Goal: Transaction & Acquisition: Purchase product/service

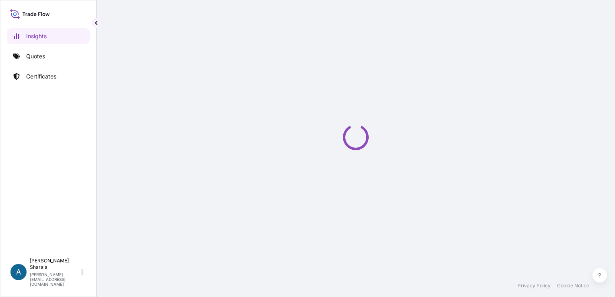
select select "2025"
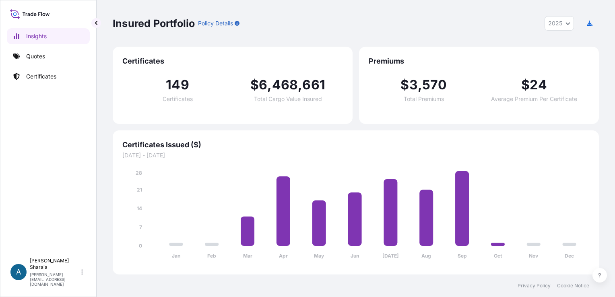
drag, startPoint x: 573, startPoint y: 70, endPoint x: 573, endPoint y: 64, distance: 6.4
click at [573, 64] on div "Premiums $ 3 , 570 Total Premiums $ 24 Average Premium Per Certificate" at bounding box center [479, 85] width 240 height 77
drag, startPoint x: 573, startPoint y: 64, endPoint x: 421, endPoint y: 45, distance: 153.4
click at [451, 26] on div "Insured Portfolio Policy Details 2025 2025 2024 2023 2022" at bounding box center [356, 23] width 486 height 14
click at [23, 53] on link "Quotes" at bounding box center [48, 56] width 83 height 16
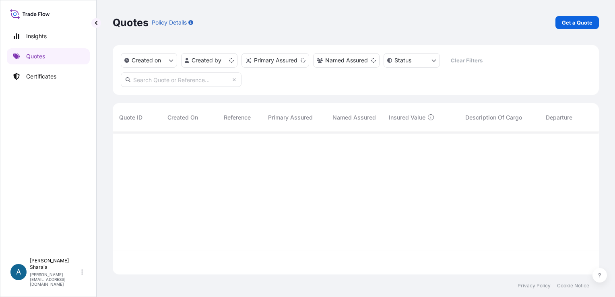
scroll to position [141, 480]
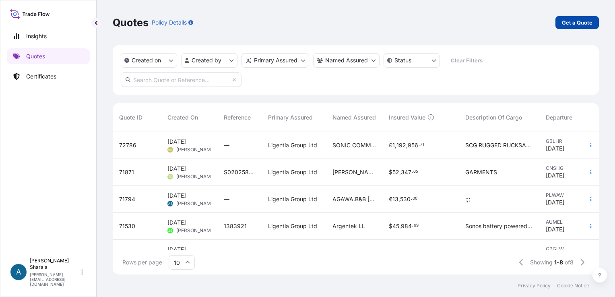
click at [579, 25] on p "Get a Quote" at bounding box center [577, 23] width 31 height 8
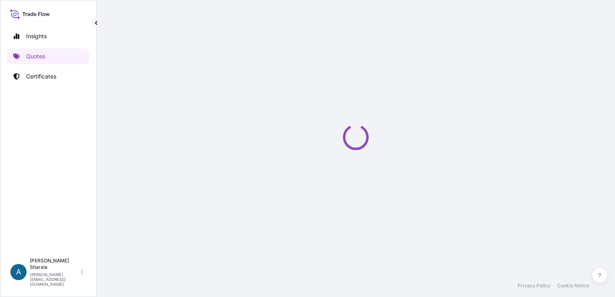
scroll to position [13, 0]
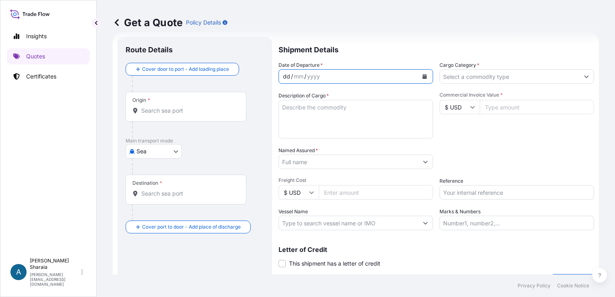
click at [336, 72] on div "dd / mm / yyyy" at bounding box center [348, 76] width 139 height 14
click at [418, 75] on button "Calendar" at bounding box center [424, 76] width 13 height 13
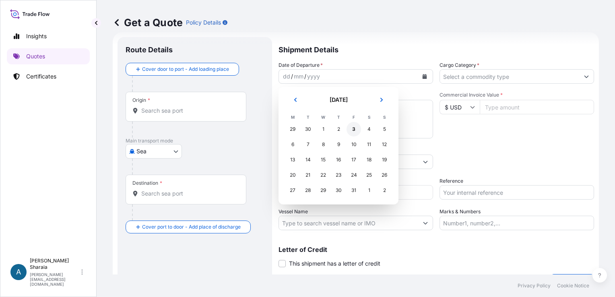
click at [355, 127] on div "3" at bounding box center [354, 129] width 14 height 14
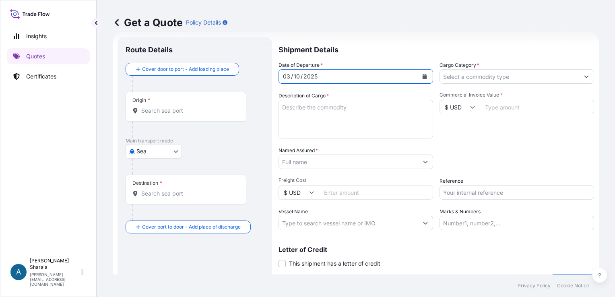
drag, startPoint x: 147, startPoint y: 112, endPoint x: 156, endPoint y: 112, distance: 9.3
click at [147, 112] on input "Origin *" at bounding box center [188, 111] width 95 height 8
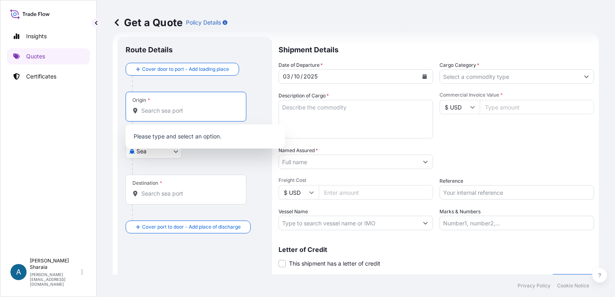
click at [142, 152] on body "0 options available. Selected Date: Friday 3 October 2025 Insights Quotes Certi…" at bounding box center [307, 148] width 615 height 297
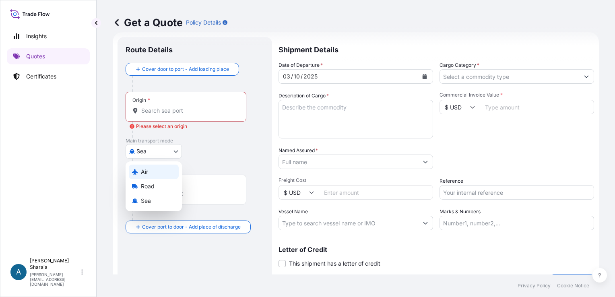
click at [148, 173] on div "Air" at bounding box center [154, 172] width 50 height 14
select select "Air"
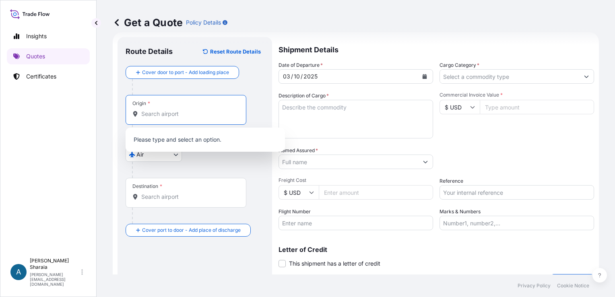
click at [156, 117] on input "Origin *" at bounding box center [188, 114] width 95 height 8
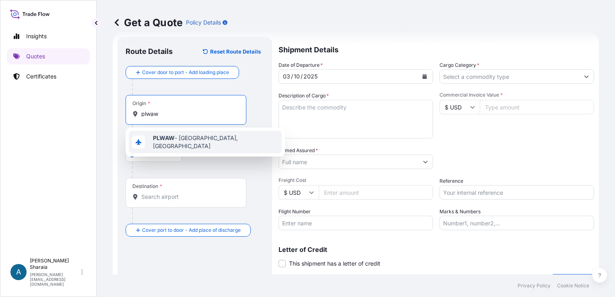
click at [174, 141] on b "PLWAW" at bounding box center [164, 137] width 22 height 7
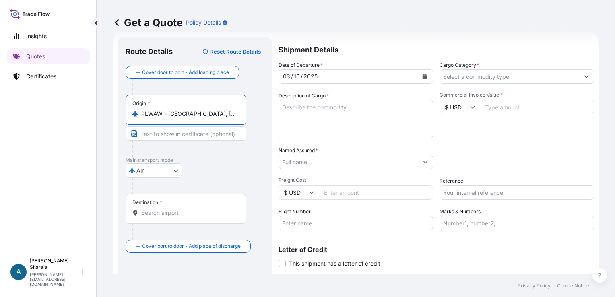
type input "PLWAW - Warszawa, Poland"
click at [172, 209] on input "Destination *" at bounding box center [188, 213] width 95 height 8
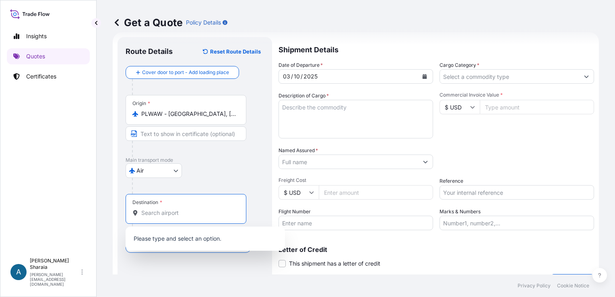
click at [169, 118] on input "PLWAW - Warszawa, Poland" at bounding box center [188, 114] width 95 height 8
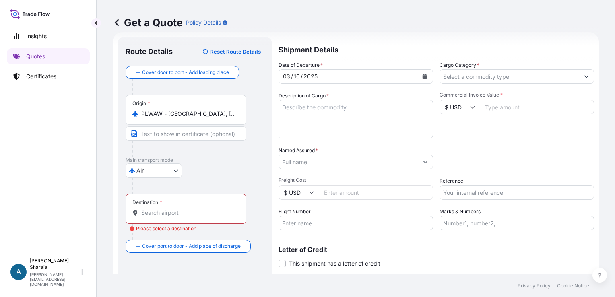
click at [170, 108] on div "Origin * PLWAW - Warszawa, Poland" at bounding box center [186, 110] width 121 height 30
click at [170, 110] on input "PLWAW - Warszawa, Poland" at bounding box center [188, 114] width 95 height 8
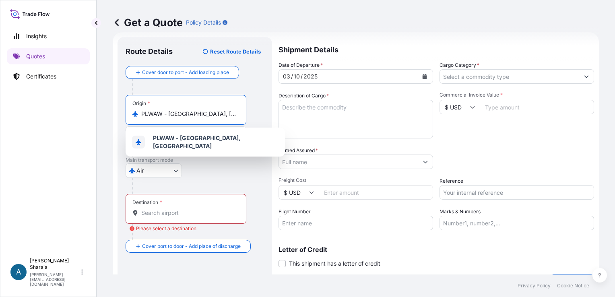
drag, startPoint x: 225, startPoint y: 114, endPoint x: 33, endPoint y: 108, distance: 192.2
click at [57, 109] on div "Insights Quotes Certificates A Anna Sharaia anna.sharaia@ligentia.global Get a …" at bounding box center [307, 148] width 615 height 297
click at [178, 139] on span "MXMTY - Monterrey, Mexico" at bounding box center [216, 142] width 126 height 16
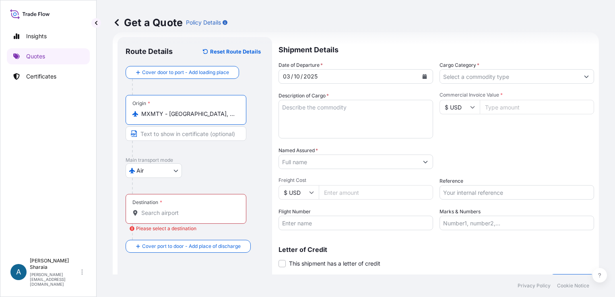
type input "MXMTY - Monterrey, Mexico"
click at [177, 207] on div "Destination *" at bounding box center [186, 209] width 121 height 30
click at [177, 209] on input "Destination * Please select a destination" at bounding box center [188, 213] width 95 height 8
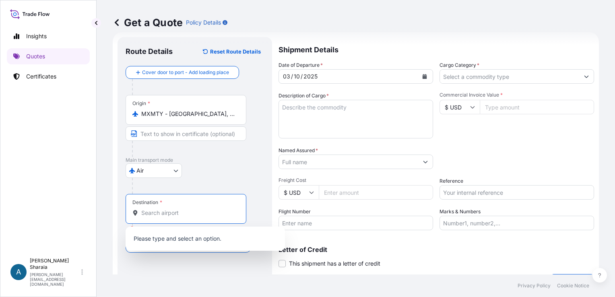
click at [158, 215] on input "Destination * Please select a destination" at bounding box center [188, 213] width 95 height 8
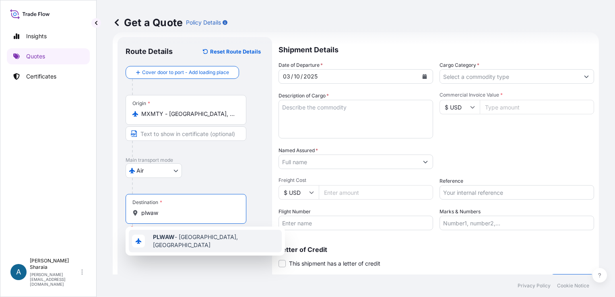
click at [172, 249] on div "PLWAW - Warszawa, Poland" at bounding box center [205, 241] width 159 height 29
click at [188, 240] on span "PLWAW - Warszawa, Poland" at bounding box center [216, 241] width 126 height 16
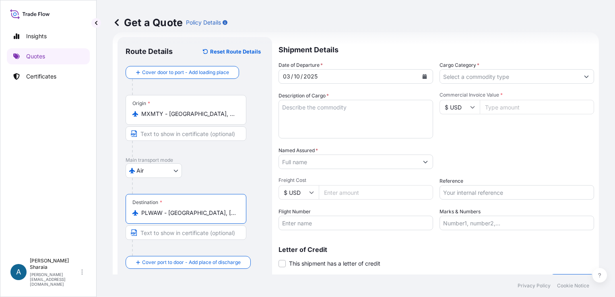
type input "PLWAW - Warszawa, Poland"
click at [234, 157] on div "Cover door to port - Add loading place Place of loading Road / Inland Road / In…" at bounding box center [195, 167] width 139 height 203
click at [365, 41] on div "Get a Quote Policy Details" at bounding box center [356, 22] width 486 height 45
click at [359, 109] on textarea "Description of Cargo *" at bounding box center [356, 119] width 155 height 39
click at [295, 114] on textarea "Description of Cargo *" at bounding box center [356, 119] width 155 height 39
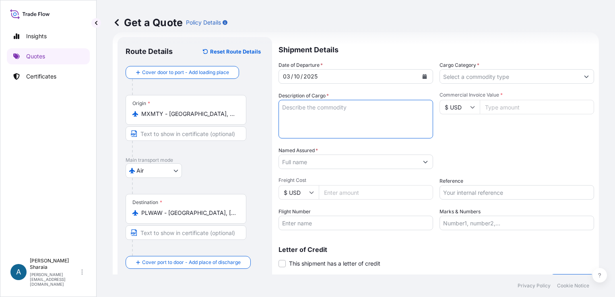
paste textarea "INFLATION SURCHARGE"
type textarea "INFLATION SURCHARGE"
drag, startPoint x: 524, startPoint y: 160, endPoint x: 377, endPoint y: 156, distance: 146.6
click at [510, 159] on div "Packing Category Type to search a container mode Please select a primary mode o…" at bounding box center [517, 158] width 155 height 23
click at [353, 162] on input "Named Assured *" at bounding box center [348, 162] width 139 height 14
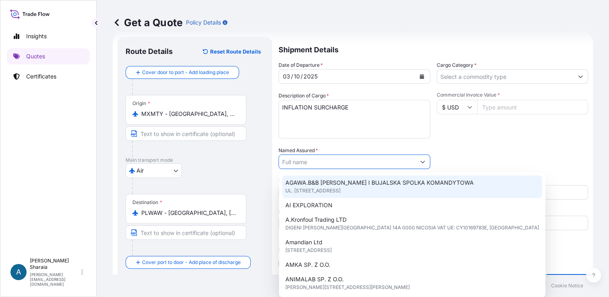
click at [343, 158] on input "Named Assured *" at bounding box center [347, 162] width 137 height 14
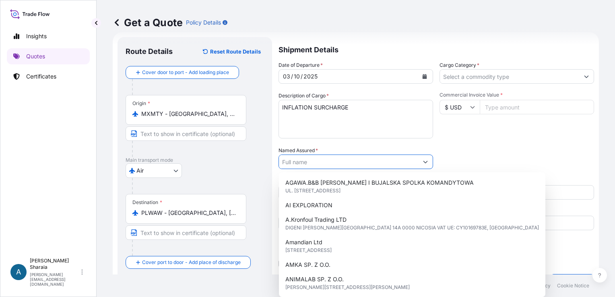
click at [328, 163] on input "Named Assured *" at bounding box center [348, 162] width 139 height 14
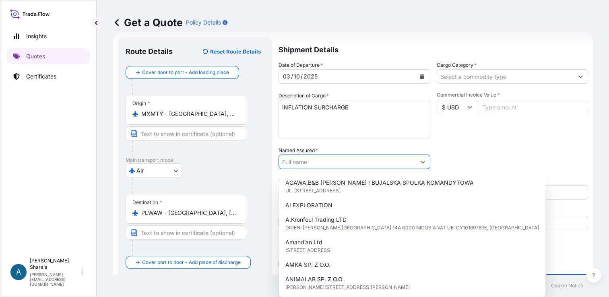
paste input "HSH CHEMIE SP. Z"
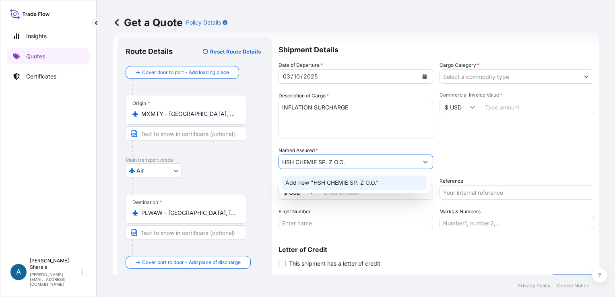
click at [349, 188] on div "Add new "HSH CHEMIE SP. Z O.O."" at bounding box center [354, 183] width 145 height 14
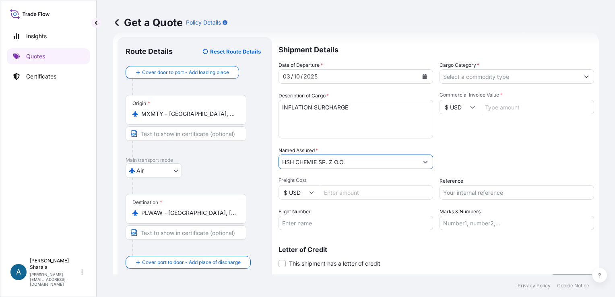
type input "HSH CHEMIE SP. Z O.O."
click at [515, 146] on div "Date of Departure * 03 / 10 / 2025 Cargo Category * Description of Cargo * INFL…" at bounding box center [437, 145] width 316 height 169
click at [373, 196] on input "Freight Cost" at bounding box center [376, 192] width 114 height 14
click at [550, 109] on input "Commercial Invoice Value *" at bounding box center [537, 107] width 114 height 14
type input "595.93"
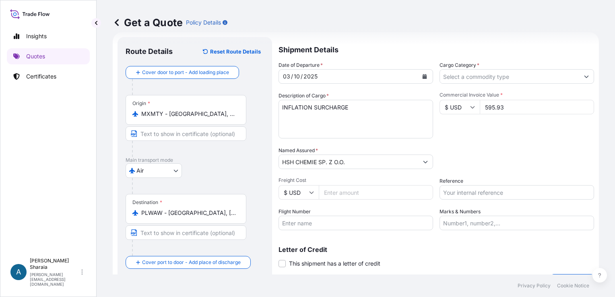
drag, startPoint x: 542, startPoint y: 168, endPoint x: 517, endPoint y: 137, distance: 40.7
click at [539, 164] on div "Packing Category Type to search a container mode Please select a primary mode o…" at bounding box center [517, 158] width 155 height 23
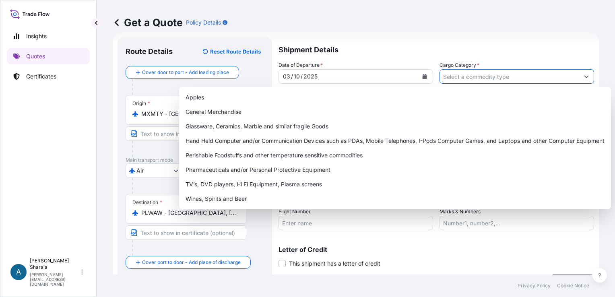
click at [480, 75] on input "Cargo Category *" at bounding box center [509, 76] width 139 height 14
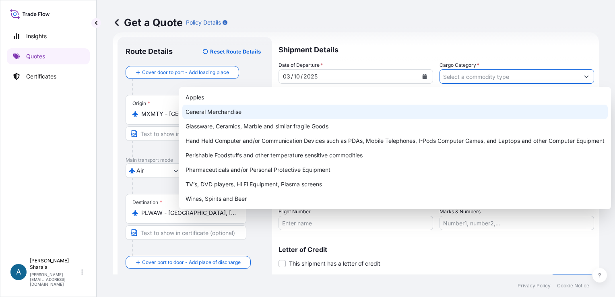
click at [275, 112] on div "General Merchandise" at bounding box center [395, 112] width 426 height 14
type input "General Merchandise"
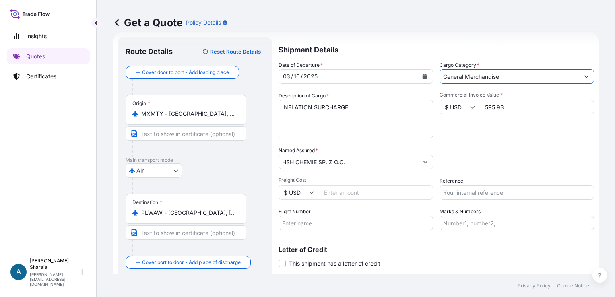
drag, startPoint x: 339, startPoint y: 117, endPoint x: 344, endPoint y: 115, distance: 5.1
click at [341, 116] on textarea "INFLATION SURCHARGE" at bounding box center [356, 119] width 155 height 39
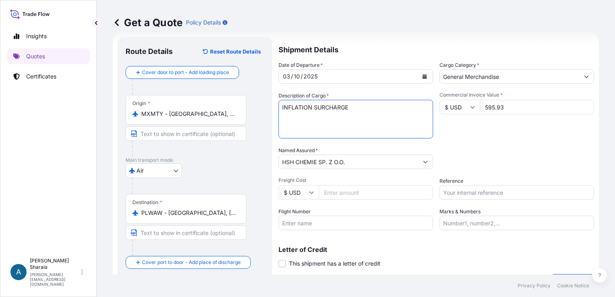
click at [353, 111] on textarea "INFLATION SURCHARGE" at bounding box center [356, 119] width 155 height 39
click at [299, 113] on textarea "INFLATION SURCHARGE" at bounding box center [356, 119] width 155 height 39
click at [370, 108] on textarea "INFLATION SURCHARGE" at bounding box center [356, 119] width 155 height 39
paste textarea "ORD031466"
type textarea "INFLATION SURCHARGE ORD031466"
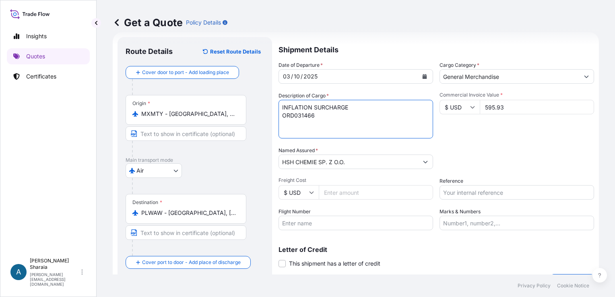
click at [387, 46] on p "Shipment Details" at bounding box center [437, 49] width 316 height 24
click at [312, 220] on input "Flight Number" at bounding box center [356, 223] width 155 height 14
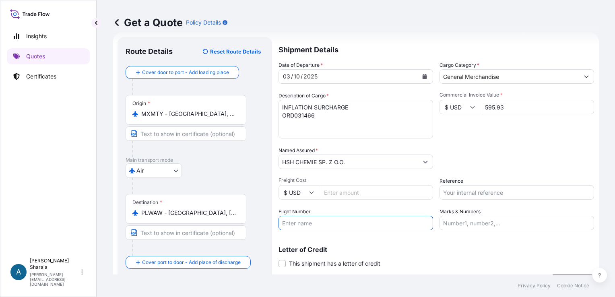
drag, startPoint x: 324, startPoint y: 232, endPoint x: 324, endPoint y: 226, distance: 5.3
click at [324, 232] on div "Shipment Details Date of Departure * 03 / 10 / 2025 Cargo Category * General Me…" at bounding box center [437, 163] width 316 height 253
click at [325, 225] on input "Flight Number" at bounding box center [356, 223] width 155 height 14
click at [314, 222] on input "Flight Number" at bounding box center [356, 223] width 155 height 14
paste input "W80913"
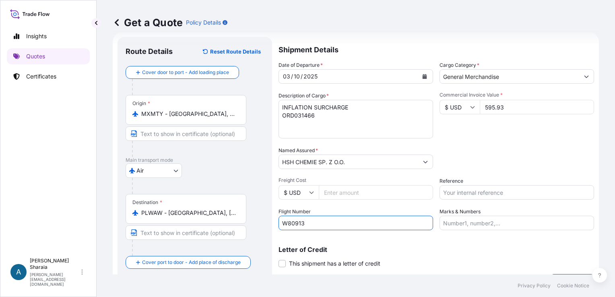
type input "W80913"
click at [478, 152] on div "Packing Category Type to search a container mode Please select a primary mode o…" at bounding box center [517, 158] width 155 height 23
click at [474, 135] on div "Commercial Invoice Value * $ USD 595.93" at bounding box center [517, 115] width 155 height 47
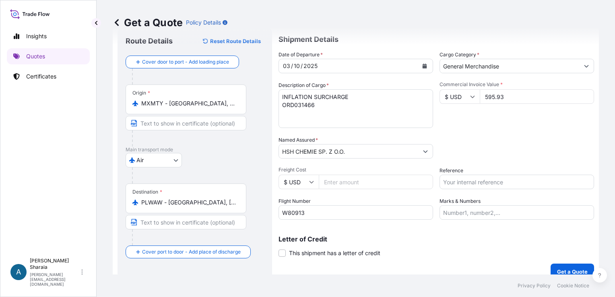
scroll to position [33, 0]
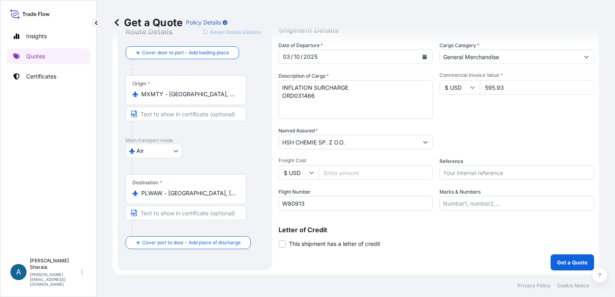
click at [475, 169] on input "Reference" at bounding box center [517, 173] width 155 height 14
click at [480, 172] on input "Reference" at bounding box center [517, 173] width 155 height 14
paste input "33956532"
type input "020-33956532"
drag, startPoint x: 525, startPoint y: 103, endPoint x: 535, endPoint y: 118, distance: 18.1
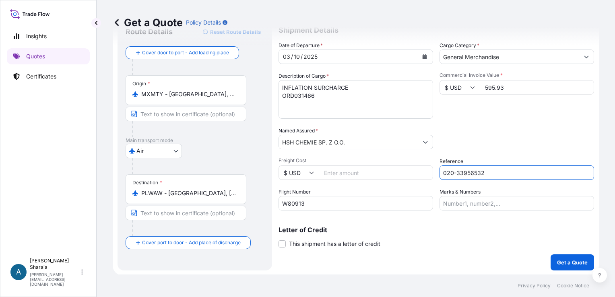
click at [526, 104] on div "Commercial Invoice Value * $ USD 595.93" at bounding box center [517, 95] width 155 height 47
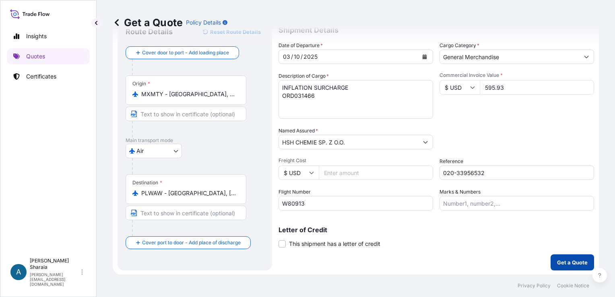
click at [576, 264] on p "Get a Quote" at bounding box center [572, 263] width 31 height 8
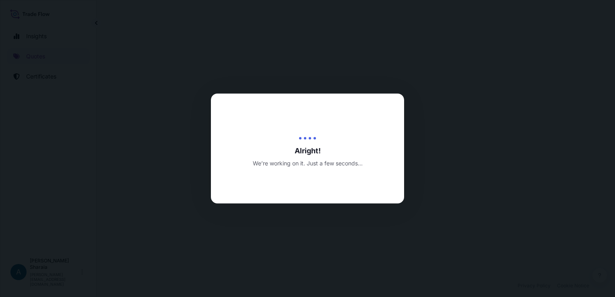
select select "Air"
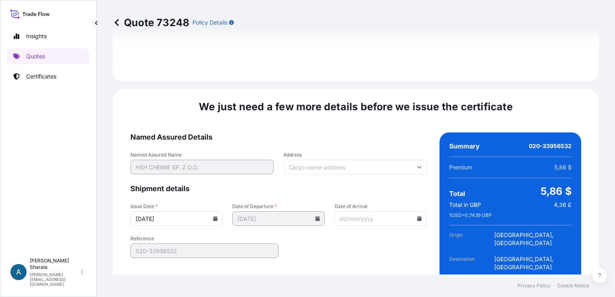
scroll to position [930, 0]
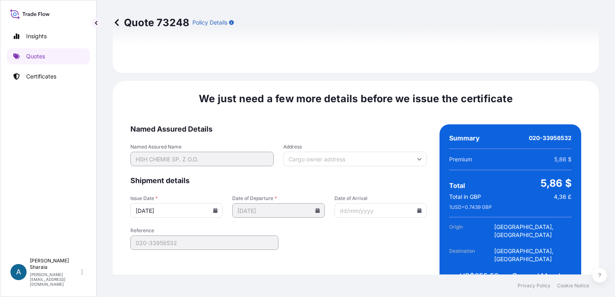
click at [417, 208] on icon at bounding box center [419, 210] width 5 height 5
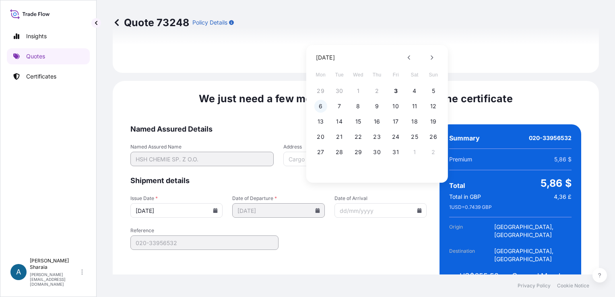
click at [320, 104] on button "6" at bounding box center [321, 106] width 13 height 13
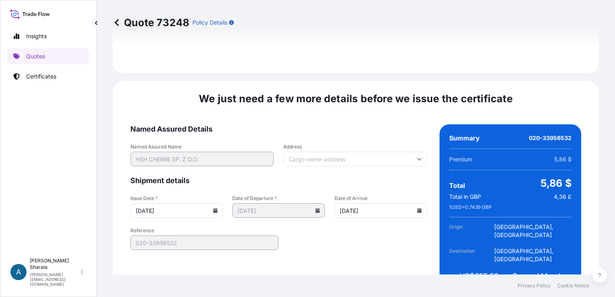
type input "06/10/2025"
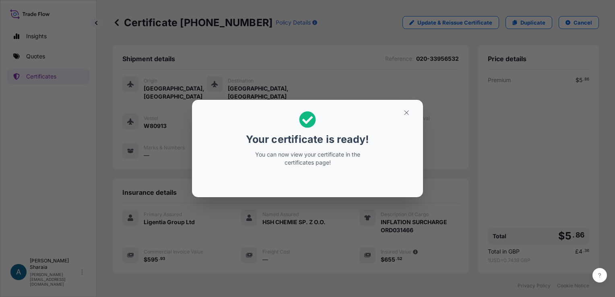
drag, startPoint x: 350, startPoint y: 136, endPoint x: 358, endPoint y: 135, distance: 8.1
click at [358, 135] on p "Your certificate is ready!" at bounding box center [307, 139] width 123 height 13
click at [406, 111] on icon "button" at bounding box center [406, 112] width 7 height 7
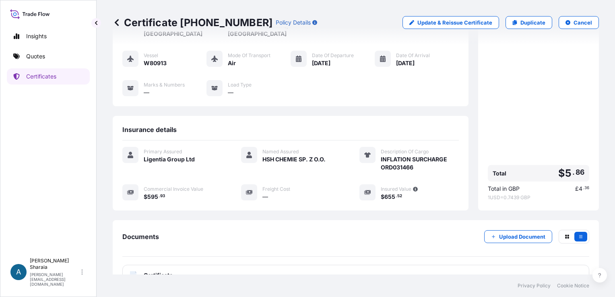
scroll to position [108, 0]
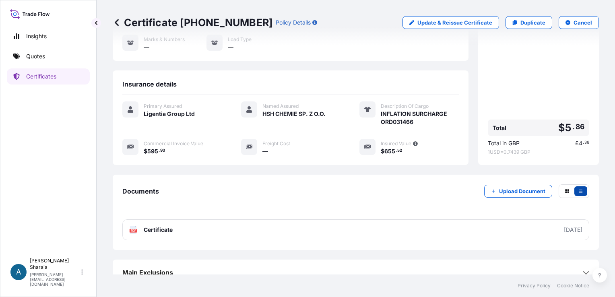
click at [579, 189] on icon "button" at bounding box center [581, 191] width 5 height 5
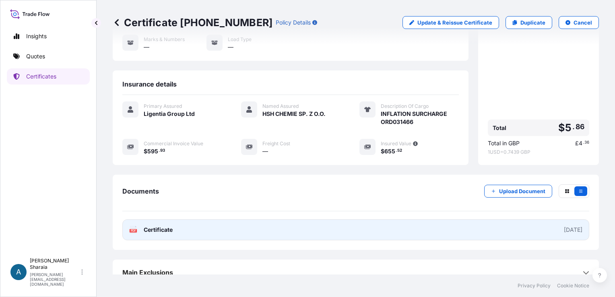
click at [564, 226] on div "2025-10-03" at bounding box center [573, 230] width 19 height 8
